Goal: Obtain resource: Obtain resource

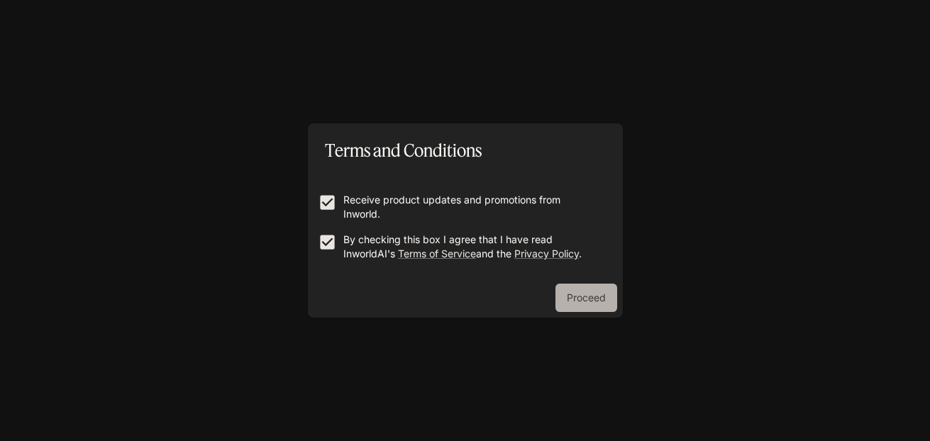
click at [581, 294] on button "Proceed" at bounding box center [586, 298] width 62 height 28
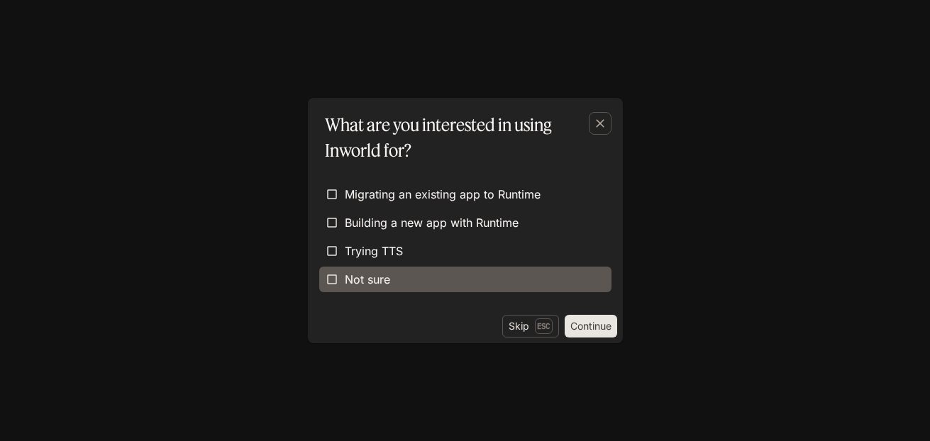
click at [360, 282] on span "Not sure" at bounding box center [367, 279] width 45 height 17
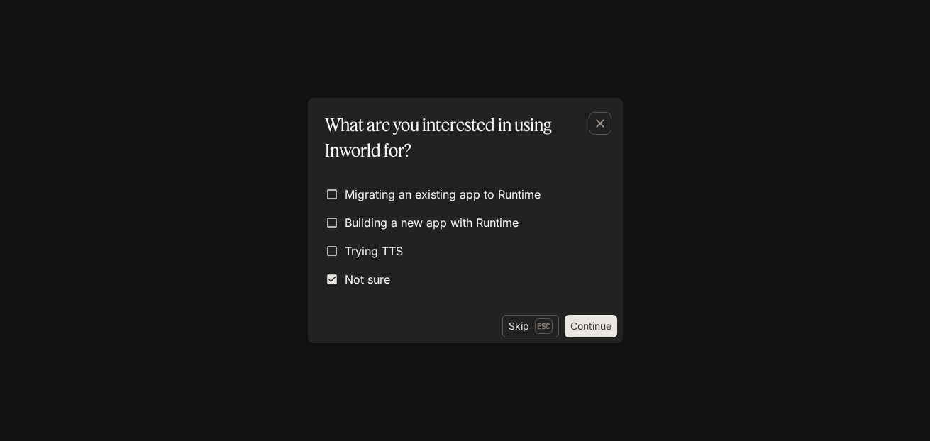
click at [581, 321] on button "Continue" at bounding box center [590, 326] width 52 height 23
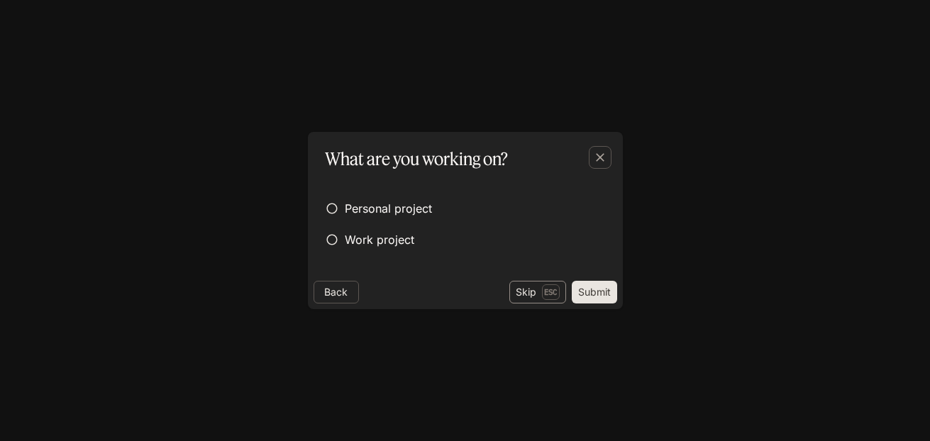
click at [528, 294] on button "Skip Esc" at bounding box center [537, 292] width 57 height 23
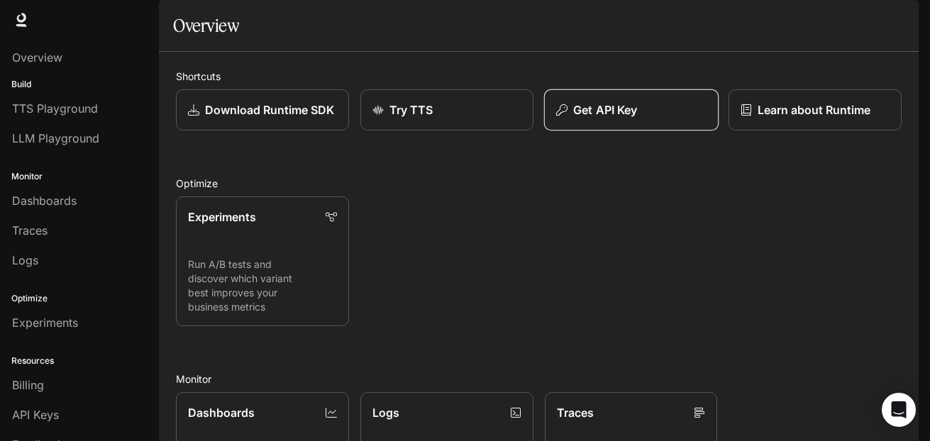
click at [606, 118] on p "Get API Key" at bounding box center [605, 109] width 64 height 17
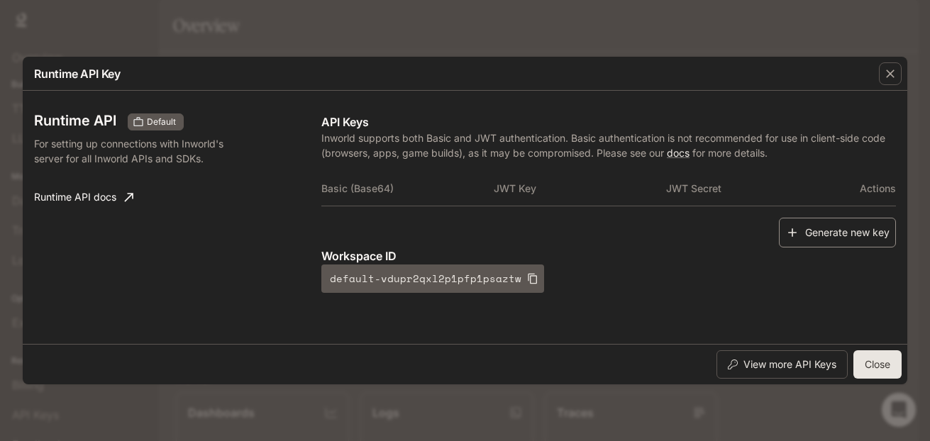
click at [845, 233] on button "Generate new key" at bounding box center [837, 233] width 117 height 30
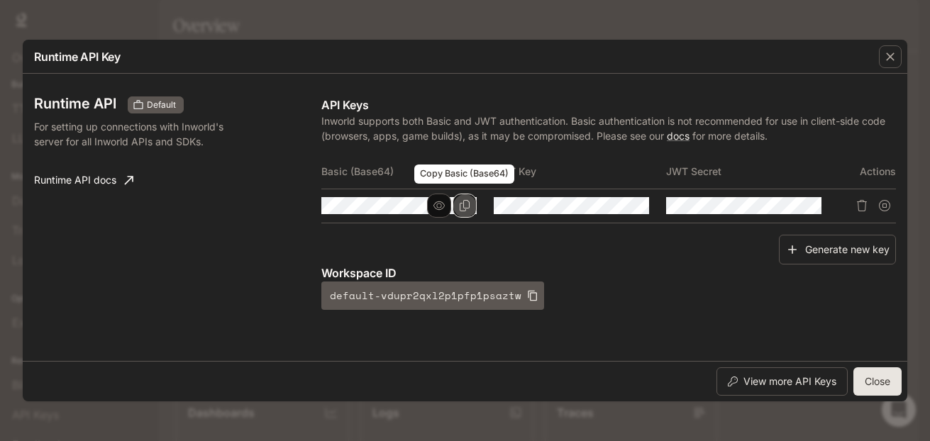
click at [459, 204] on icon "Copy Basic (Base64)" at bounding box center [464, 205] width 11 height 11
click at [442, 206] on icon "button" at bounding box center [438, 205] width 11 height 11
click at [0, 0] on icon "Copy Basic (Base64)" at bounding box center [0, 0] width 0 height 0
click at [437, 204] on icon "button" at bounding box center [438, 205] width 11 height 11
click at [0, 0] on icon "Copy Basic (Base64)" at bounding box center [0, 0] width 0 height 0
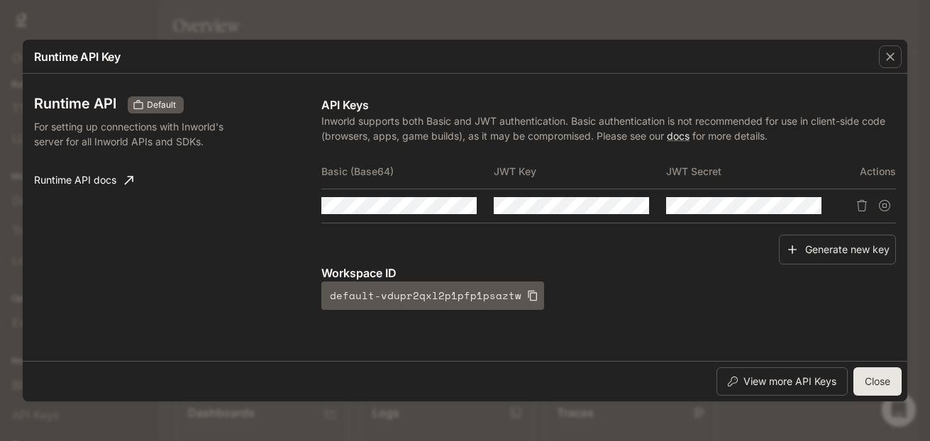
click at [0, 0] on button "Copy Basic (Base64)" at bounding box center [0, 0] width 0 height 0
